Goal: Find specific page/section: Find specific page/section

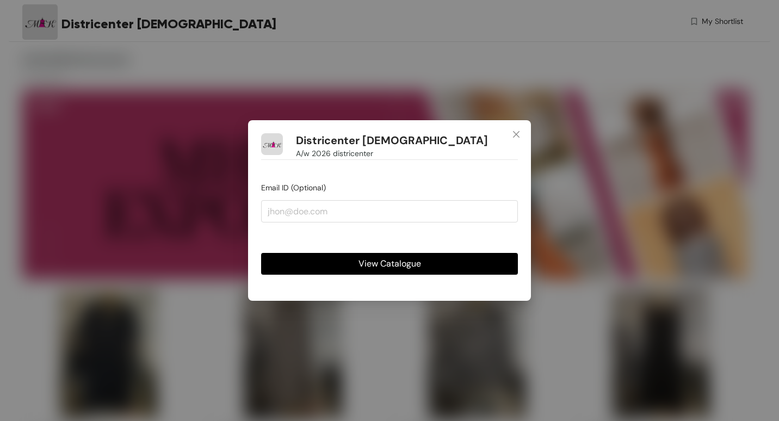
click at [368, 266] on span "View Catalogue" at bounding box center [390, 264] width 63 height 14
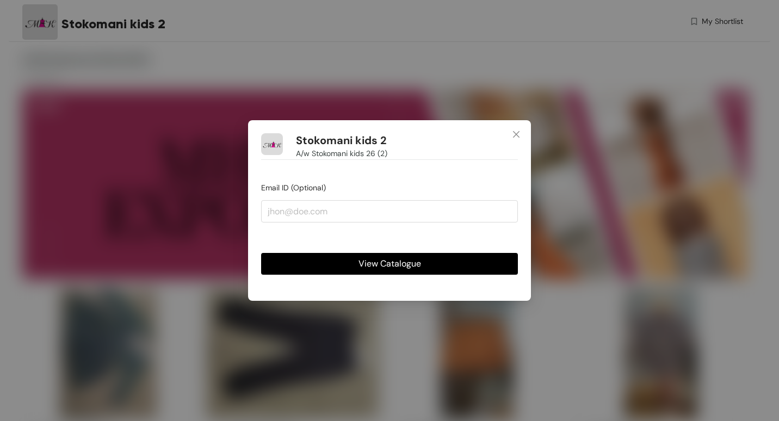
click at [399, 264] on span "View Catalogue" at bounding box center [390, 264] width 63 height 14
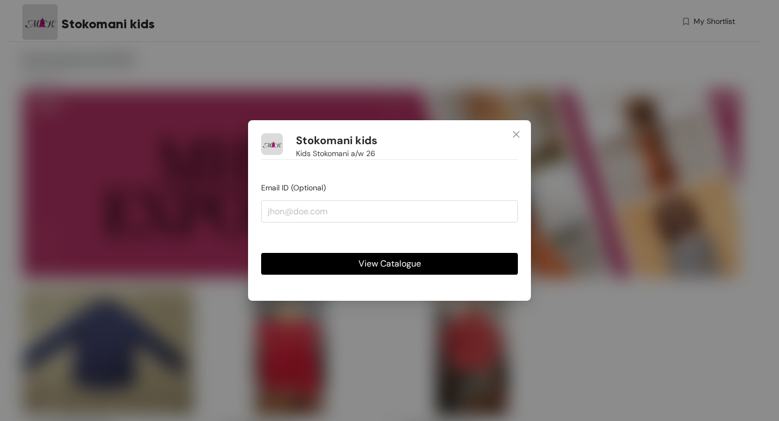
click at [405, 269] on span "View Catalogue" at bounding box center [390, 264] width 63 height 14
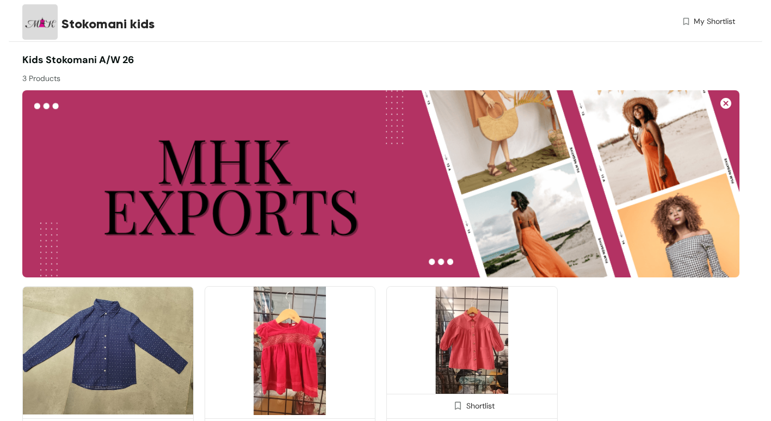
scroll to position [65, 0]
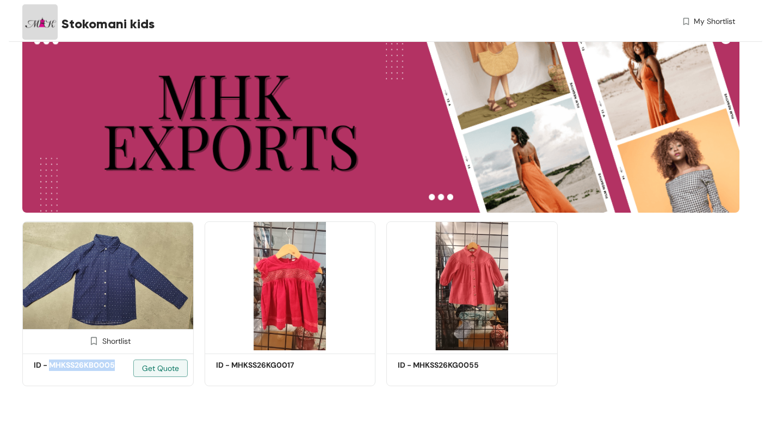
drag, startPoint x: 231, startPoint y: 81, endPoint x: 71, endPoint y: 362, distance: 323.4
click at [71, 362] on h5 "ID - MHKSS26KB0005" at bounding box center [80, 365] width 93 height 11
